Goal: Task Accomplishment & Management: Use online tool/utility

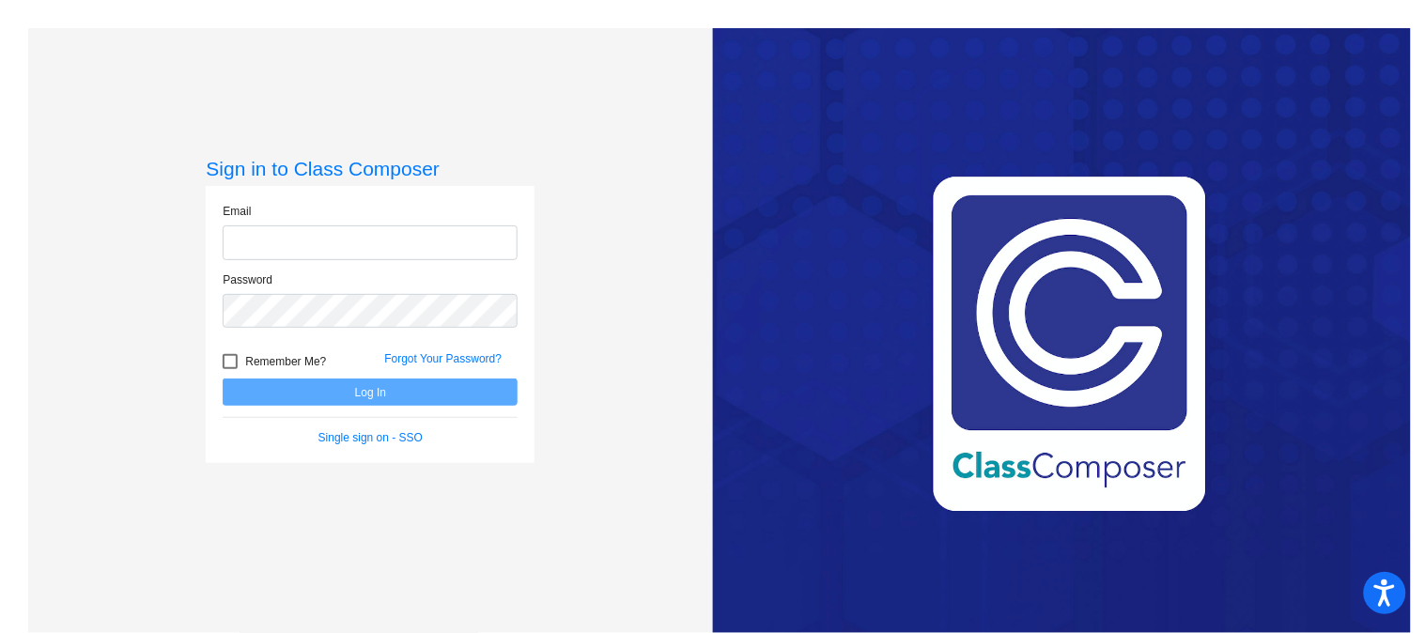
type input "[EMAIL_ADDRESS][DOMAIN_NAME]"
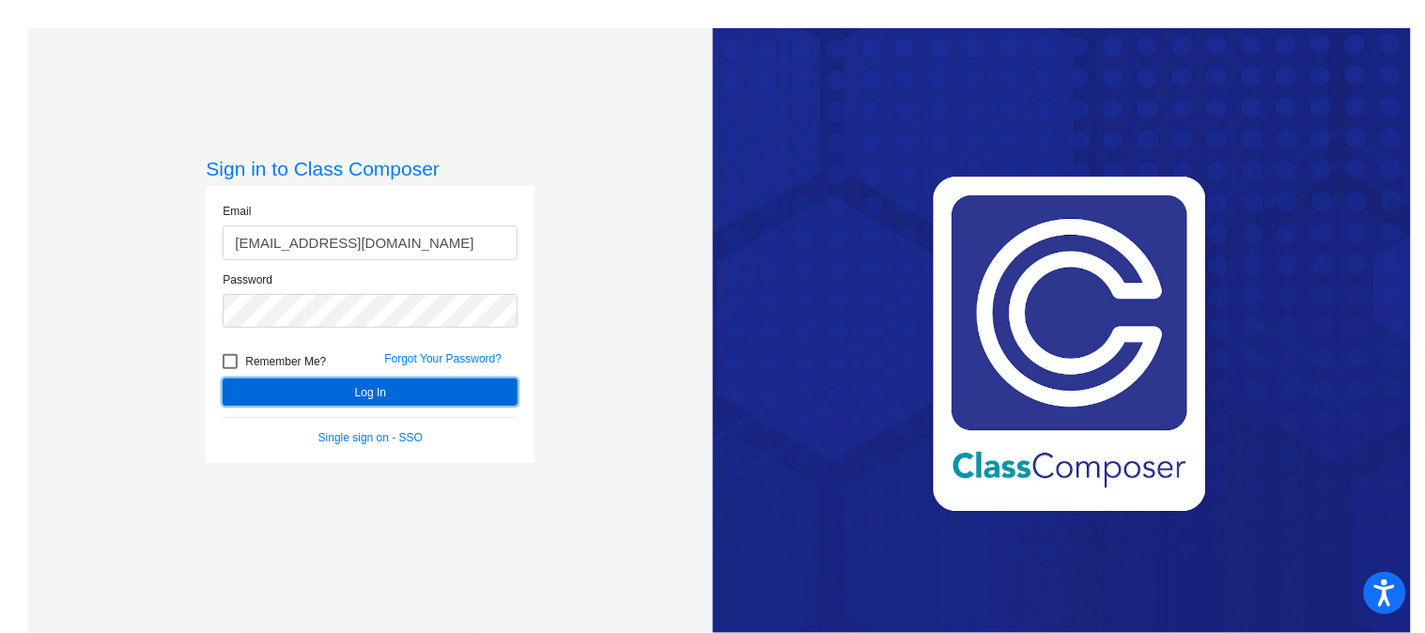
click at [370, 396] on button "Log In" at bounding box center [370, 392] width 295 height 27
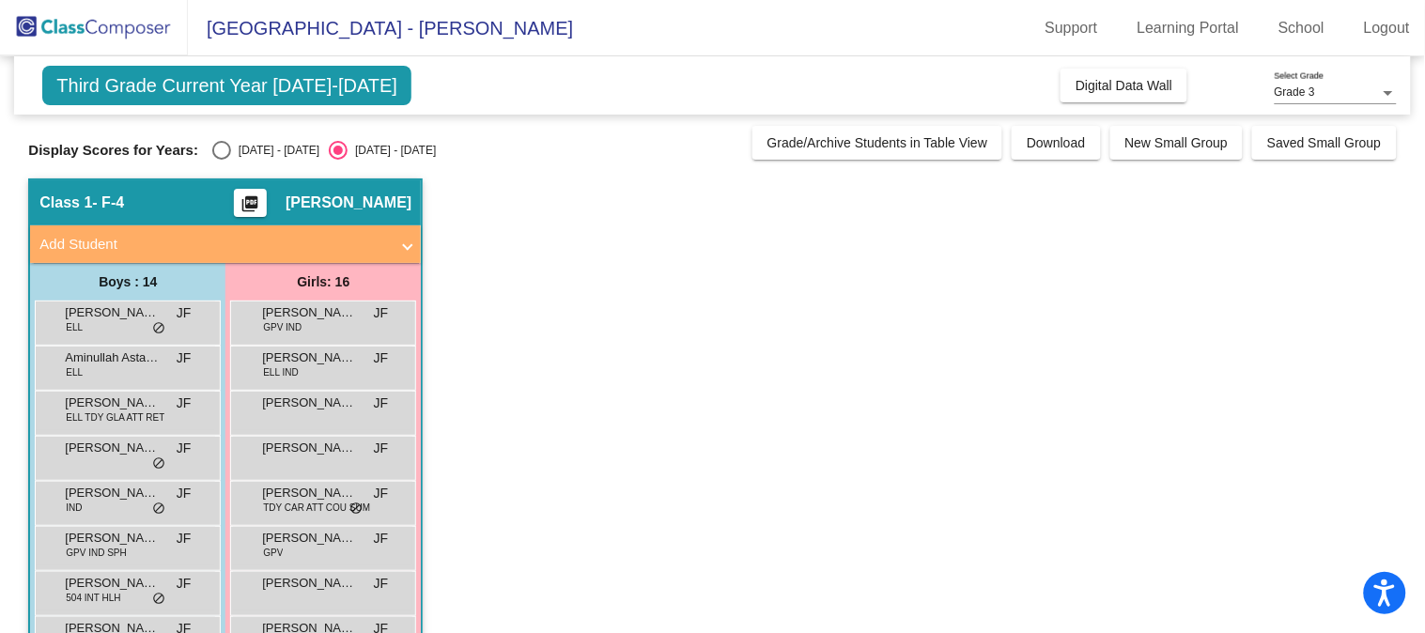
click at [219, 150] on div "Select an option" at bounding box center [221, 150] width 19 height 19
click at [221, 160] on input "[DATE] - [DATE]" at bounding box center [221, 160] width 1 height 1
radio input "true"
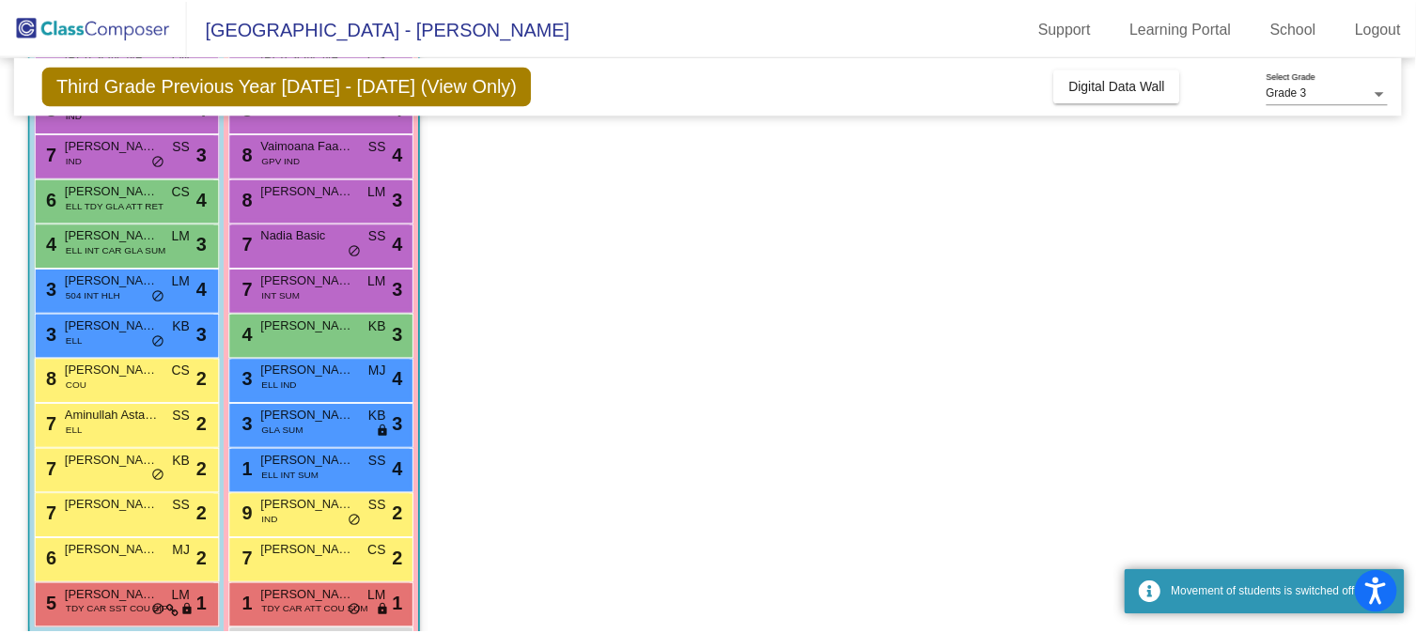
scroll to position [313, 0]
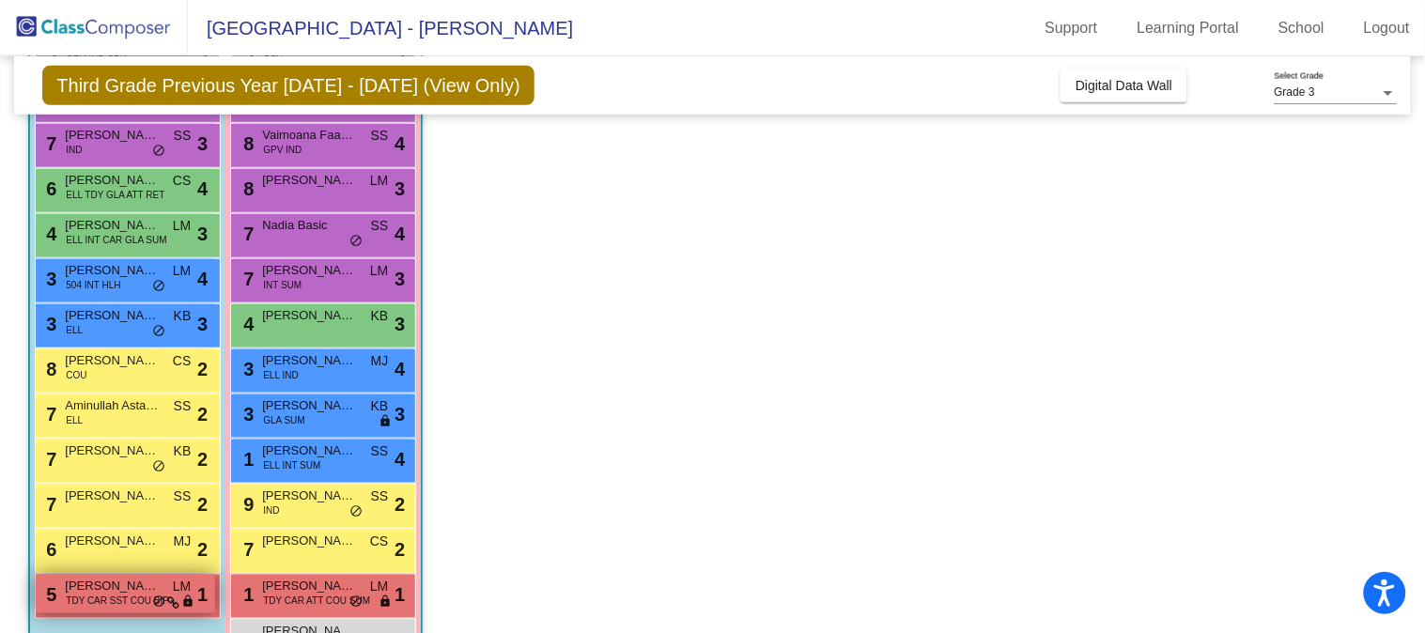
click at [99, 587] on span "[PERSON_NAME] ([PERSON_NAME]) [PERSON_NAME]" at bounding box center [112, 586] width 94 height 19
